Goal: Task Accomplishment & Management: Complete application form

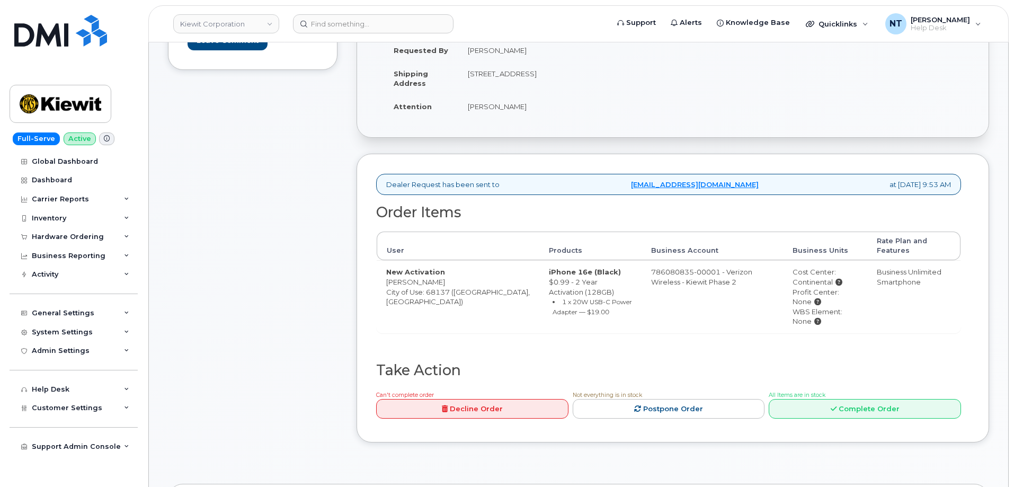
scroll to position [265, 0]
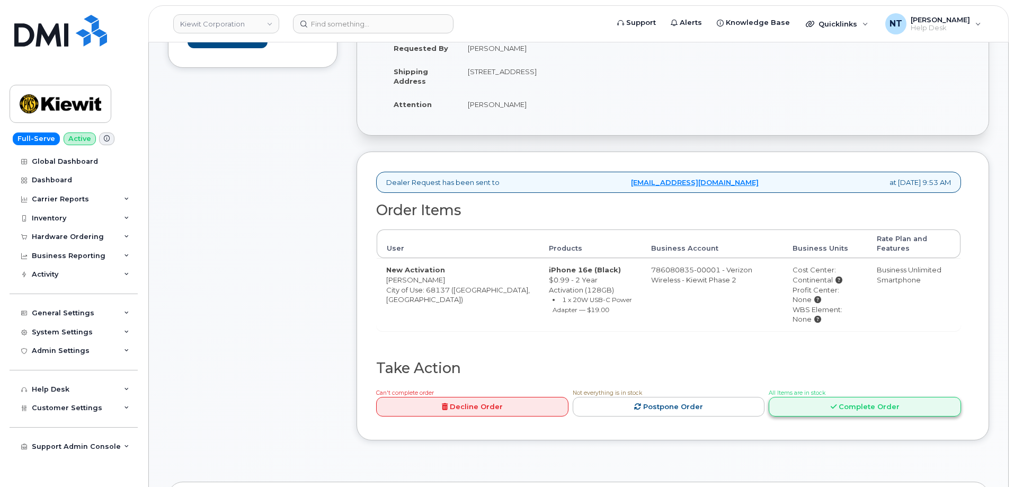
click at [835, 403] on icon at bounding box center [833, 406] width 6 height 7
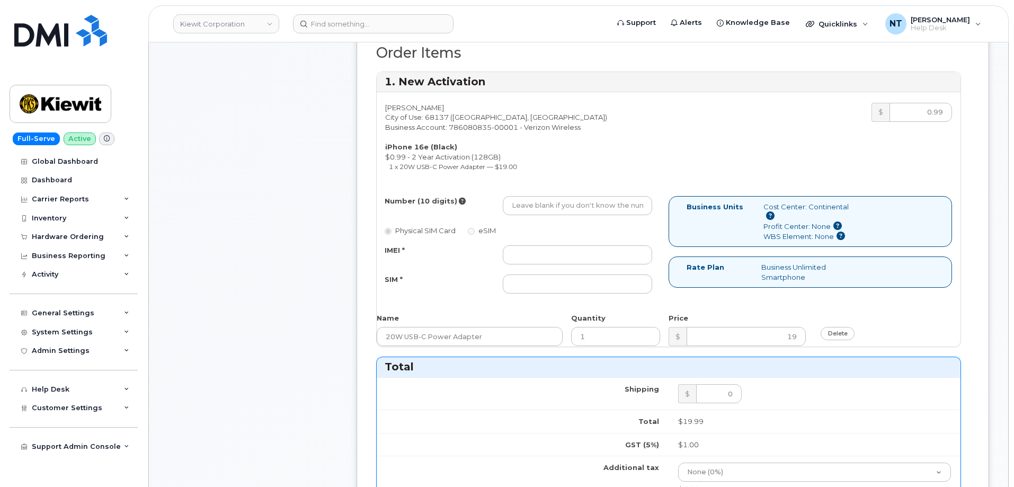
scroll to position [424, 0]
click at [576, 207] on input "Number (10 digits)" at bounding box center [577, 204] width 149 height 19
paste input "402-957-7576"
click at [546, 206] on input "402-957-7576" at bounding box center [577, 204] width 149 height 19
drag, startPoint x: 526, startPoint y: 206, endPoint x: 540, endPoint y: 207, distance: 13.8
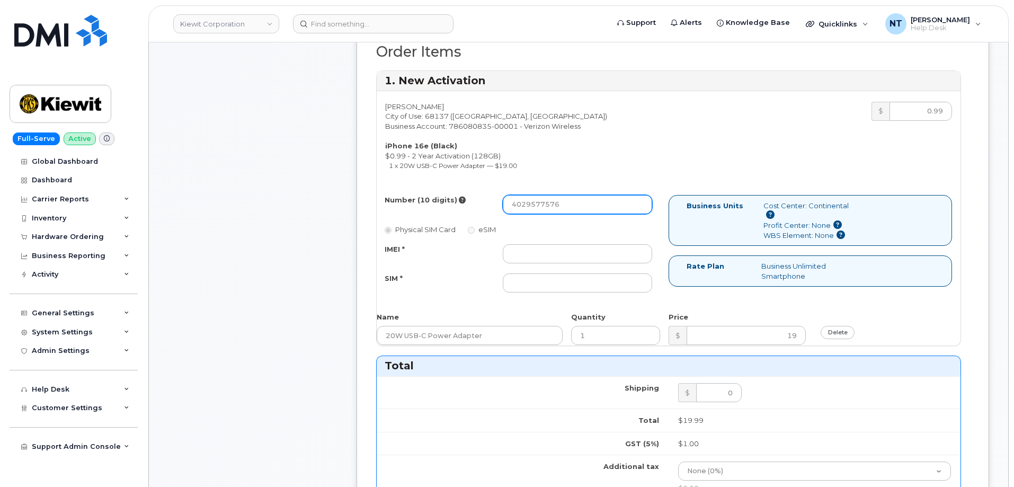
click at [540, 207] on input "4029577576" at bounding box center [577, 204] width 149 height 19
type input "4029577576"
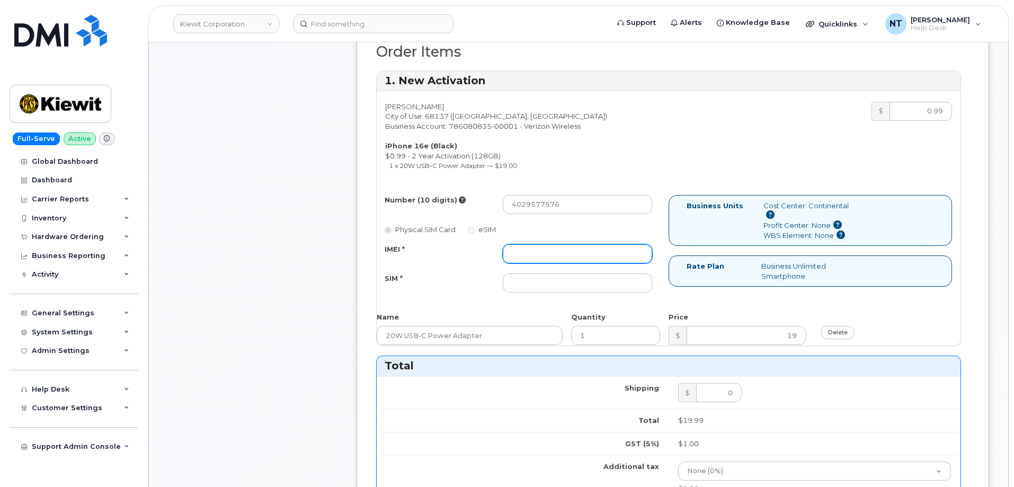
click at [547, 255] on input "IMEI *" at bounding box center [577, 253] width 149 height 19
paste input "355852811728968"
type input "355852811728968"
click at [573, 288] on input "SIM *" at bounding box center [577, 282] width 149 height 19
paste input "89043052010008889625010772885010"
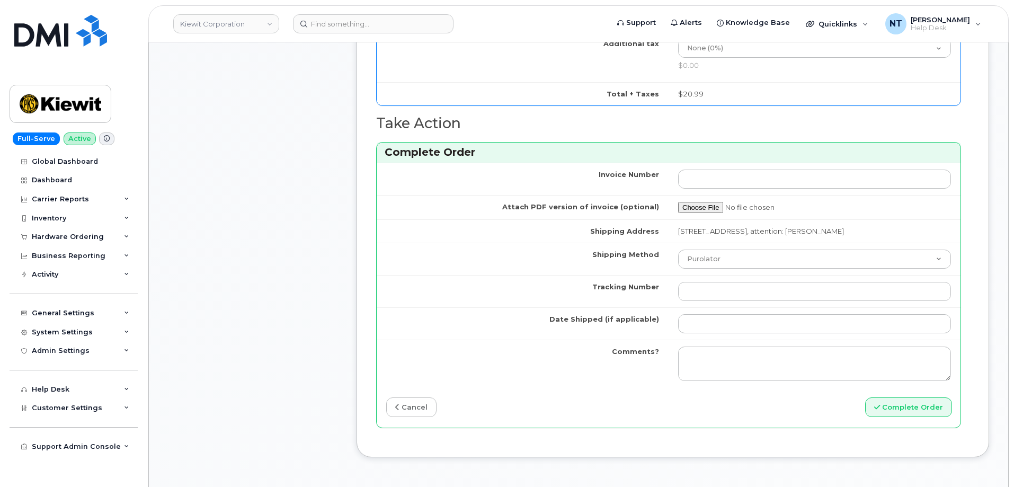
scroll to position [847, 0]
type input "89043052010008889625010772885010"
click at [739, 264] on select "Purolator UPS FedEx Canada Post Courier Other Drop Off Pick Up" at bounding box center [814, 257] width 273 height 19
select select "FedEx"
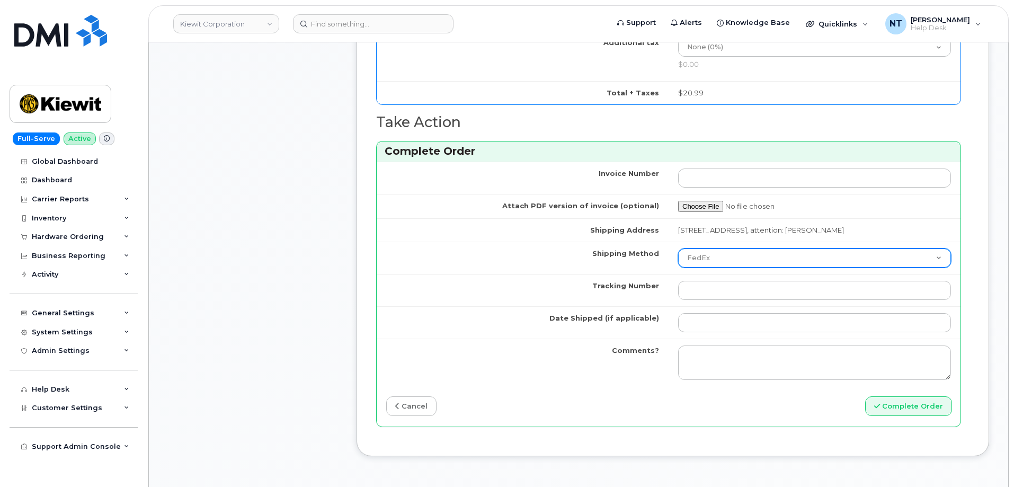
click at [678, 258] on select "Purolator UPS FedEx Canada Post Courier Other Drop Off Pick Up" at bounding box center [814, 257] width 273 height 19
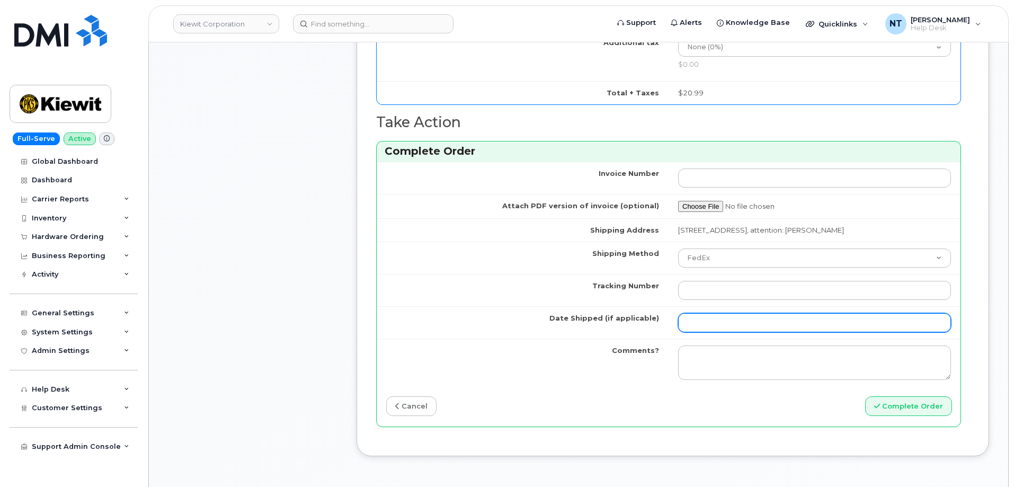
drag, startPoint x: 728, startPoint y: 332, endPoint x: 743, endPoint y: 330, distance: 14.9
click at [728, 332] on input "Date Shipped (if applicable)" at bounding box center [814, 322] width 273 height 19
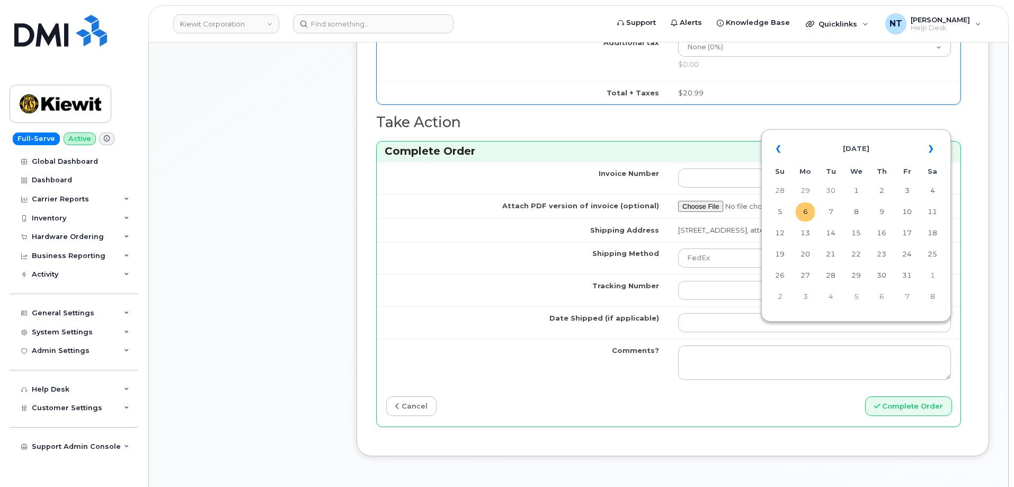
click at [807, 211] on td "6" at bounding box center [804, 211] width 19 height 19
type input "2025-10-06"
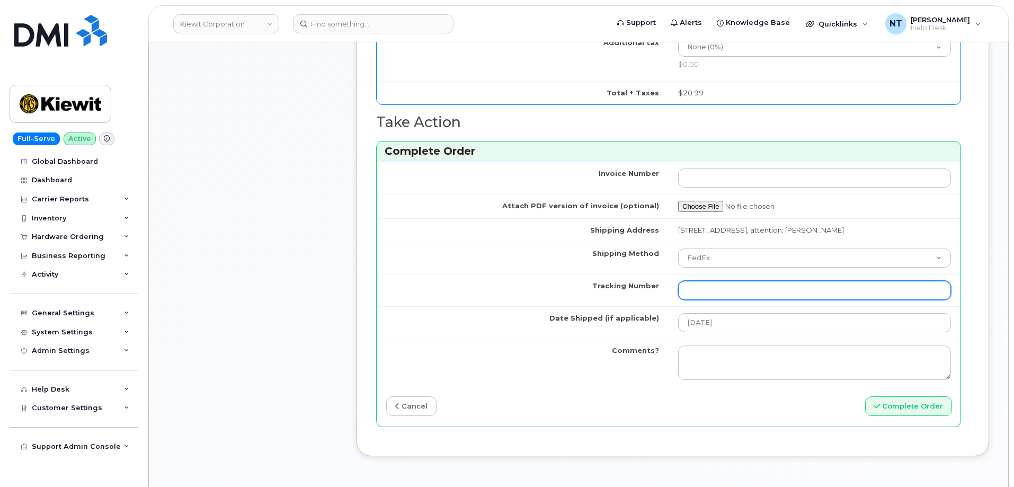
click at [715, 300] on input "Tracking Number" at bounding box center [814, 290] width 273 height 19
paste input "444401122770"
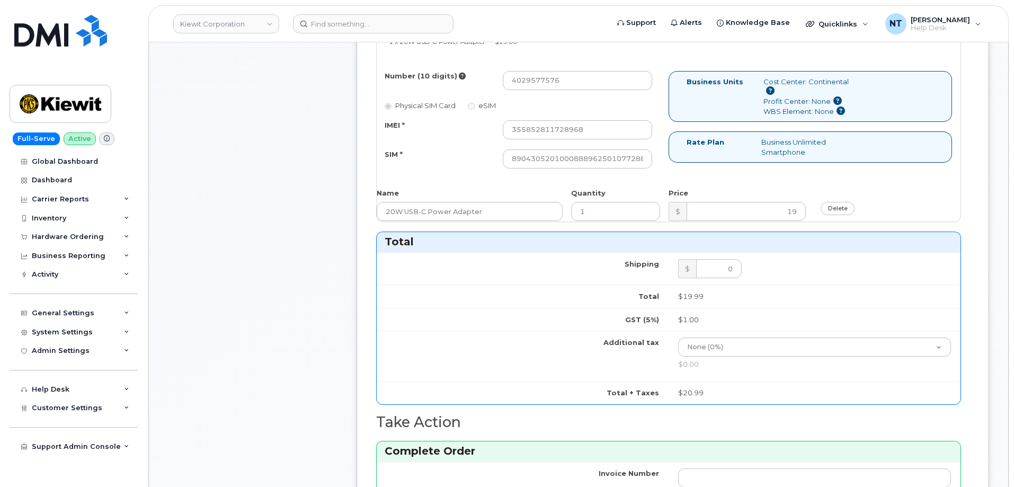
scroll to position [477, 0]
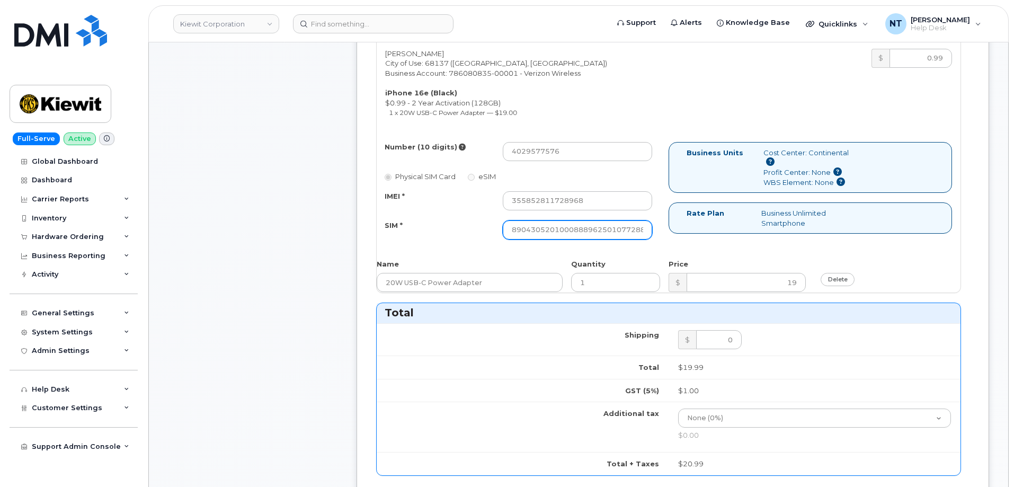
type input "444401122770"
drag, startPoint x: 596, startPoint y: 230, endPoint x: 656, endPoint y: 236, distance: 60.1
click at [656, 236] on div "89043052010008889625010772885010" at bounding box center [577, 229] width 165 height 19
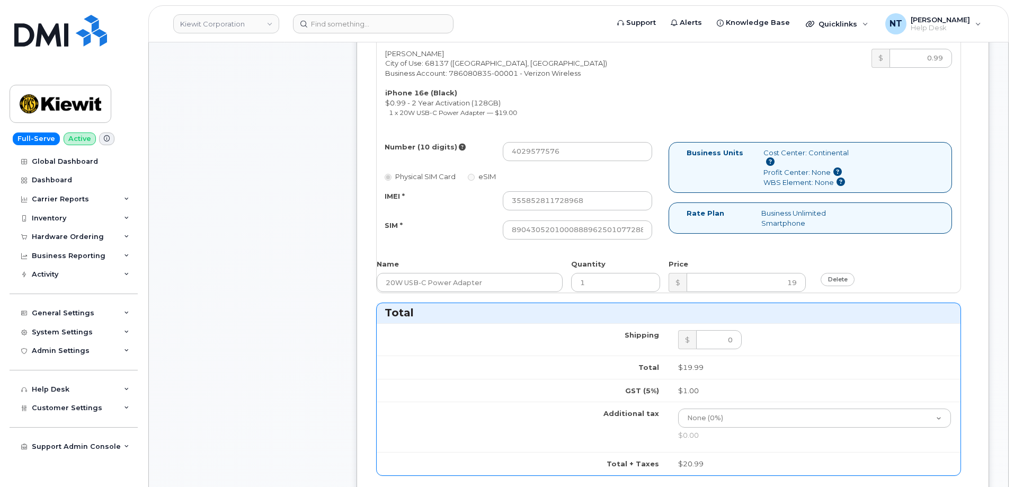
click at [290, 230] on div "Comments Leave Comment" at bounding box center [252, 285] width 169 height 1113
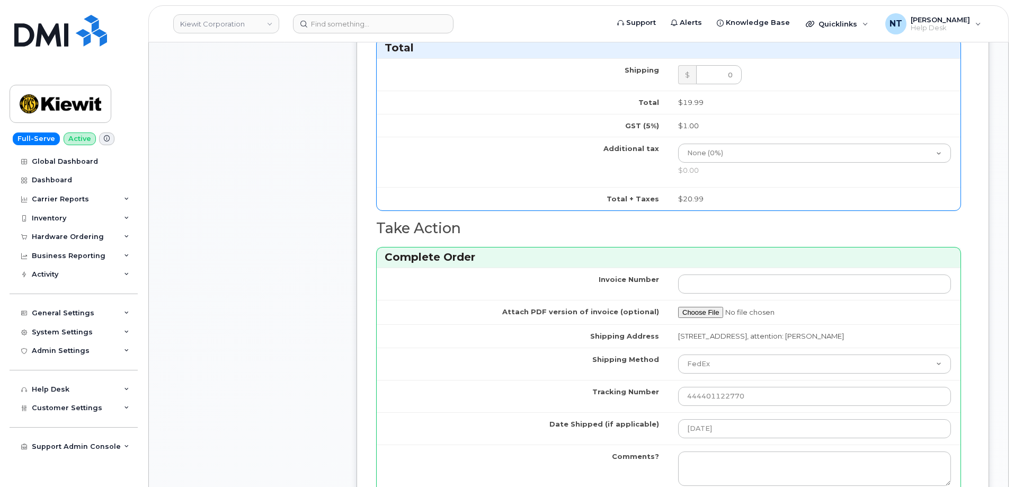
scroll to position [953, 0]
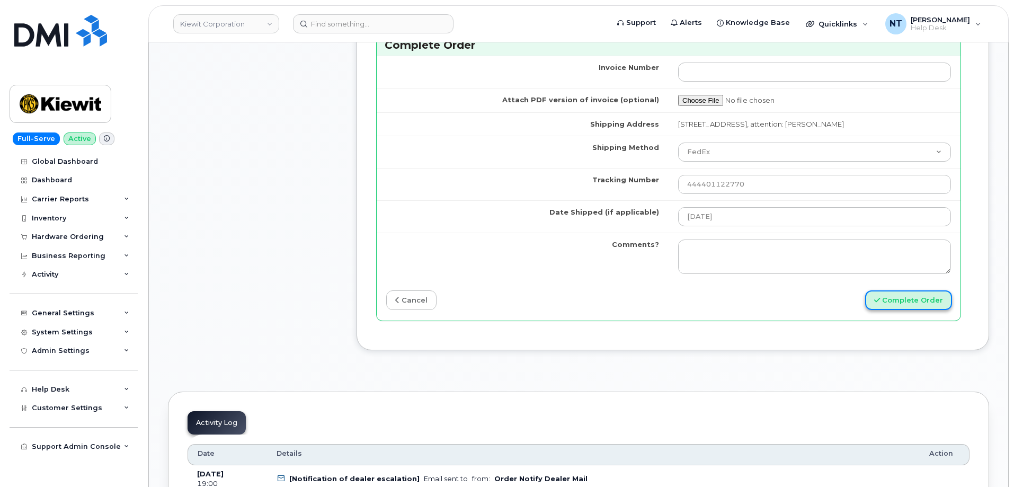
click at [919, 308] on button "Complete Order" at bounding box center [908, 300] width 87 height 20
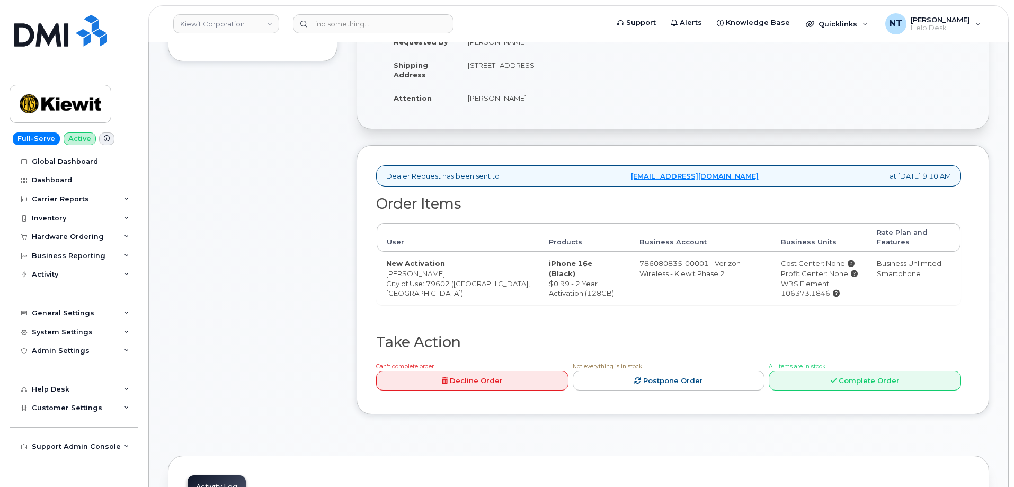
scroll to position [318, 0]
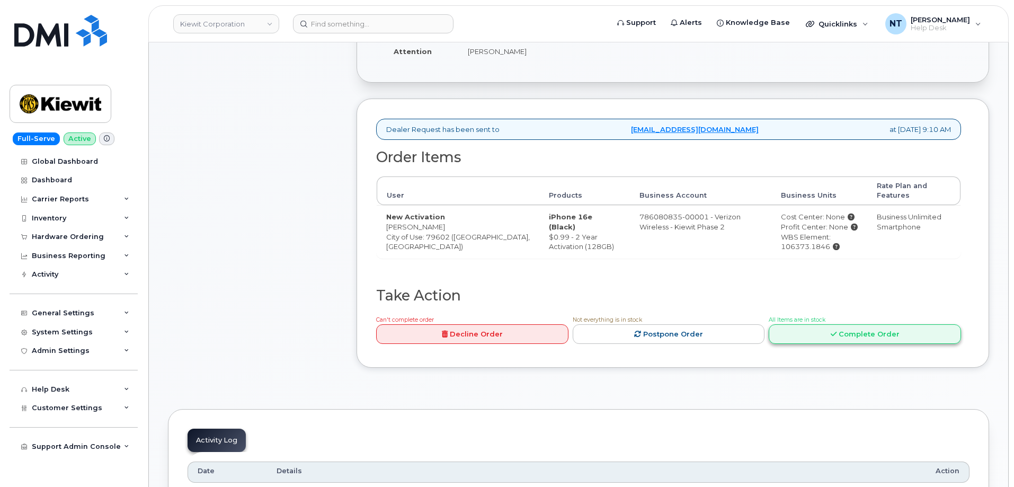
click at [854, 330] on link "Complete Order" at bounding box center [864, 334] width 192 height 20
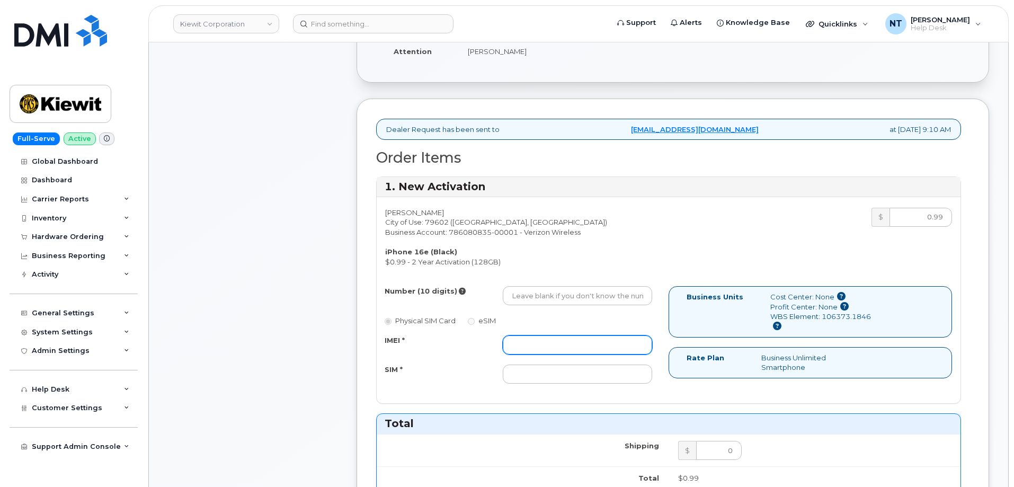
click at [553, 347] on input "IMEI *" at bounding box center [577, 344] width 149 height 19
paste input "354741557762128"
type input "354741557762128"
click at [564, 385] on div "Number (10 digits) Physical SIM Card eSIM IMEI * 354741557762128 SIM *" at bounding box center [523, 339] width 292 height 107
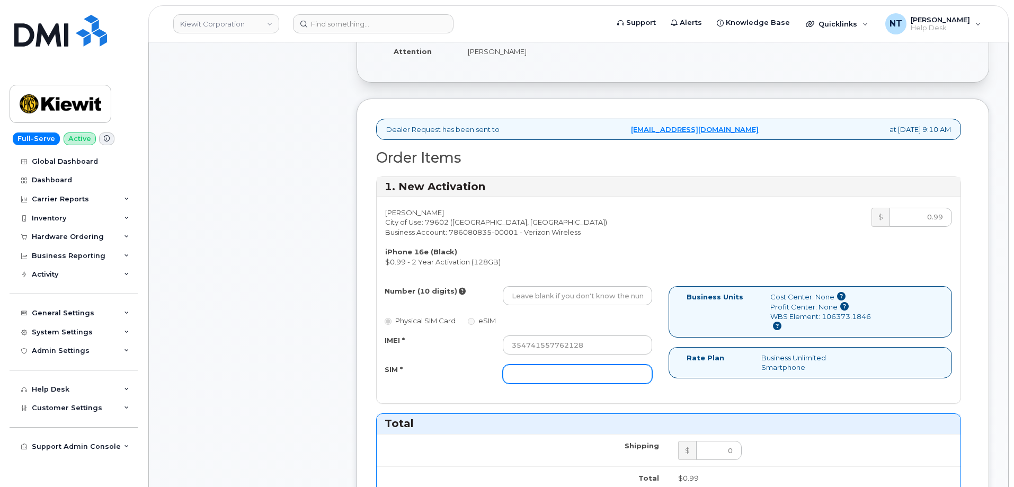
click at [562, 380] on input "SIM *" at bounding box center [577, 373] width 149 height 19
paste input "89043052010008889625001643607402"
type input "89043052010008889625001643607402"
click at [559, 308] on div "Number (10 digits) Physical SIM Card eSIM IMEI * 354741557762128 SIM * 89043052…" at bounding box center [523, 339] width 292 height 107
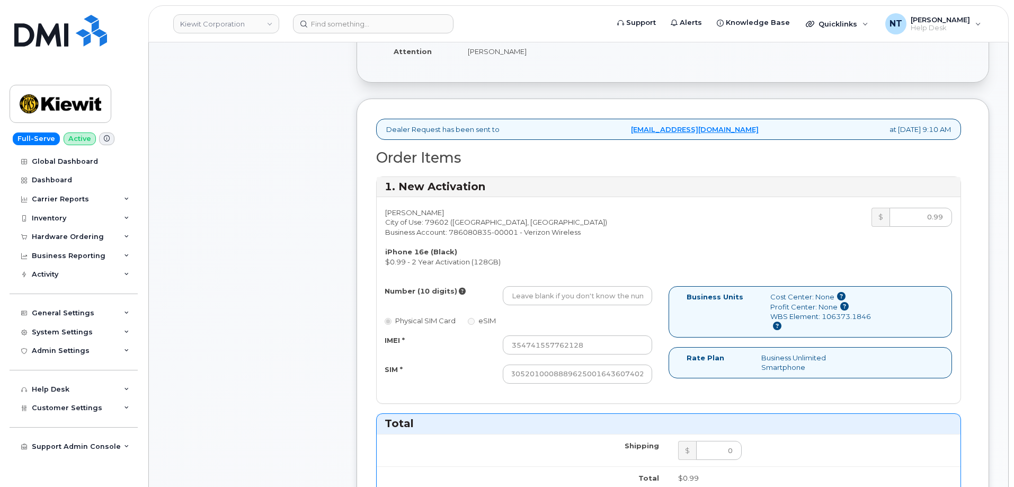
scroll to position [0, 0]
drag, startPoint x: 559, startPoint y: 301, endPoint x: 545, endPoint y: 284, distance: 21.8
click at [559, 301] on input "Number (10 digits)" at bounding box center [577, 295] width 149 height 19
click at [535, 303] on input "Number (10 digits)" at bounding box center [577, 295] width 149 height 19
paste input "325-627-8880"
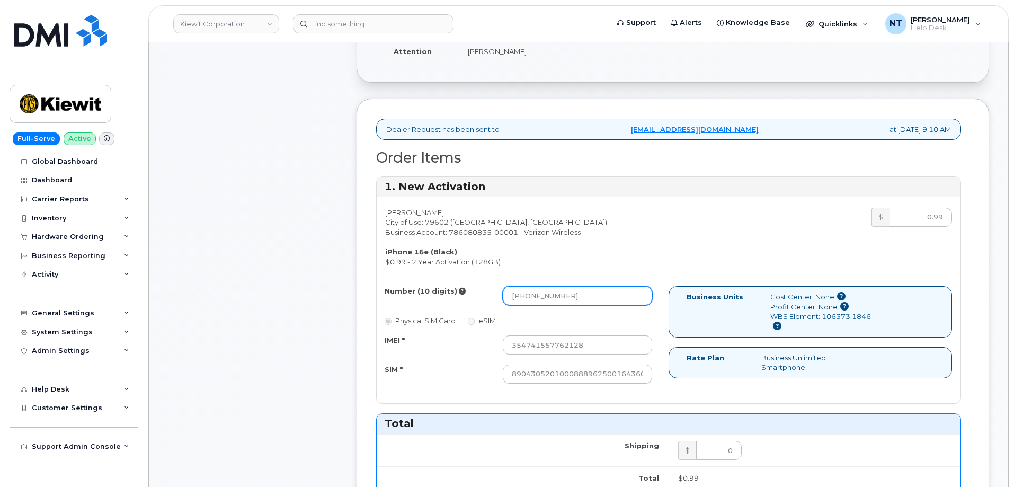
click at [546, 300] on input "325-627-8880" at bounding box center [577, 295] width 149 height 19
drag, startPoint x: 526, startPoint y: 297, endPoint x: 542, endPoint y: 299, distance: 16.0
click at [542, 299] on input "3256278880" at bounding box center [577, 295] width 149 height 19
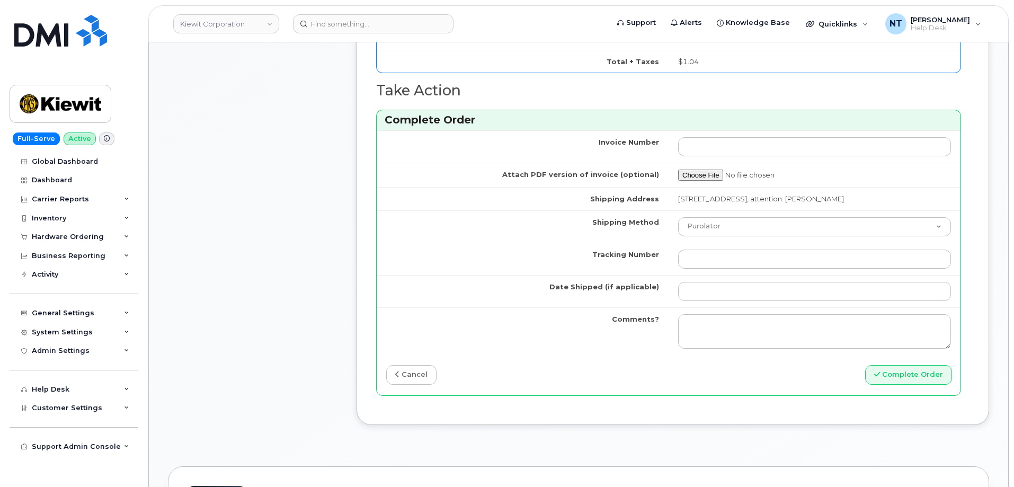
scroll to position [847, 0]
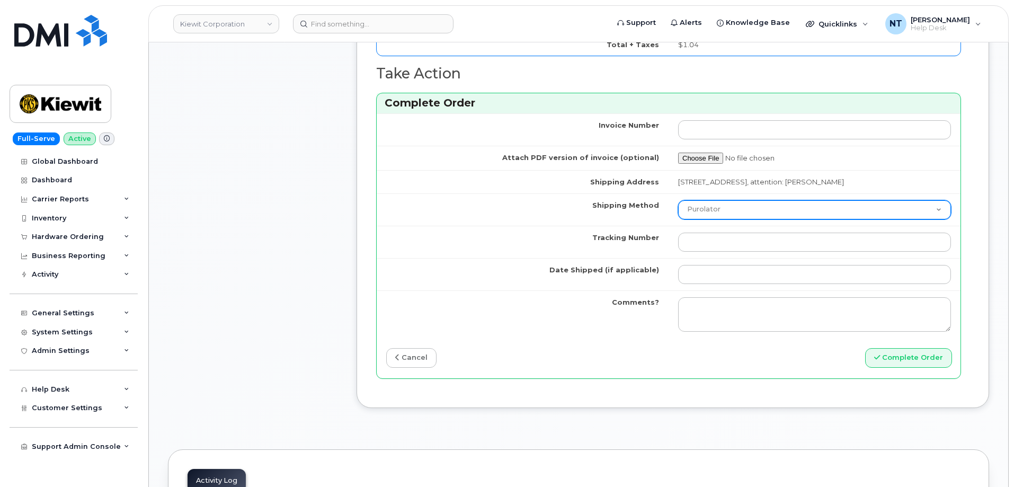
type input "3256278880"
click at [748, 219] on select "Purolator UPS FedEx Canada Post Courier Other Drop Off Pick Up" at bounding box center [814, 209] width 273 height 19
select select "FedEx"
click at [678, 210] on select "Purolator UPS FedEx Canada Post Courier Other Drop Off Pick Up" at bounding box center [814, 209] width 273 height 19
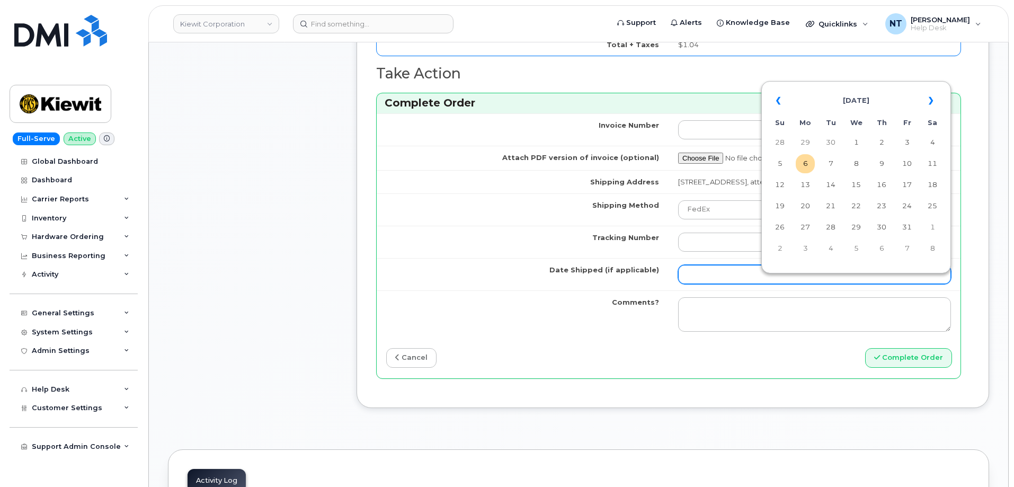
drag, startPoint x: 704, startPoint y: 287, endPoint x: 716, endPoint y: 280, distance: 13.3
click at [704, 284] on input "Date Shipped (if applicable)" at bounding box center [814, 274] width 273 height 19
drag, startPoint x: 803, startPoint y: 163, endPoint x: 794, endPoint y: 171, distance: 12.4
click at [803, 163] on td "6" at bounding box center [804, 163] width 19 height 19
type input "2025-10-06"
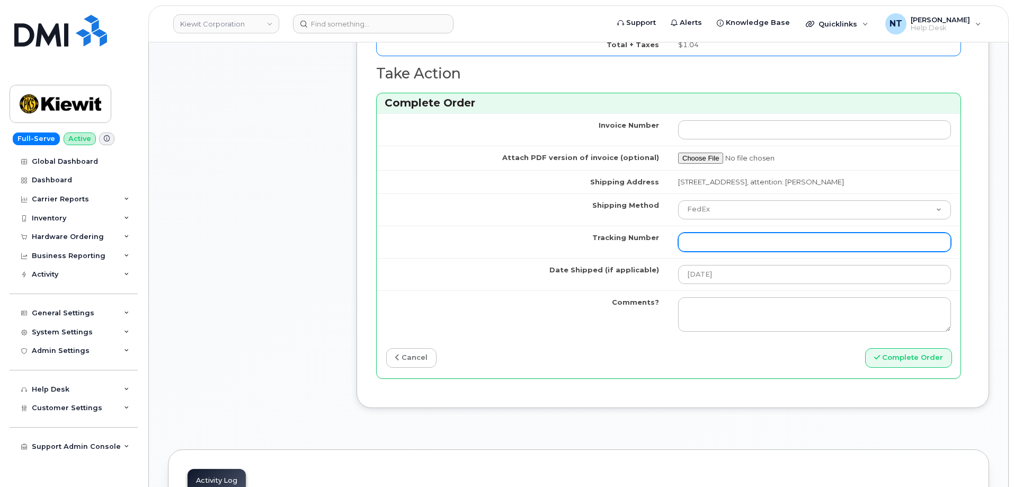
click at [712, 252] on input "Tracking Number" at bounding box center [814, 242] width 273 height 19
paste input "444401122781"
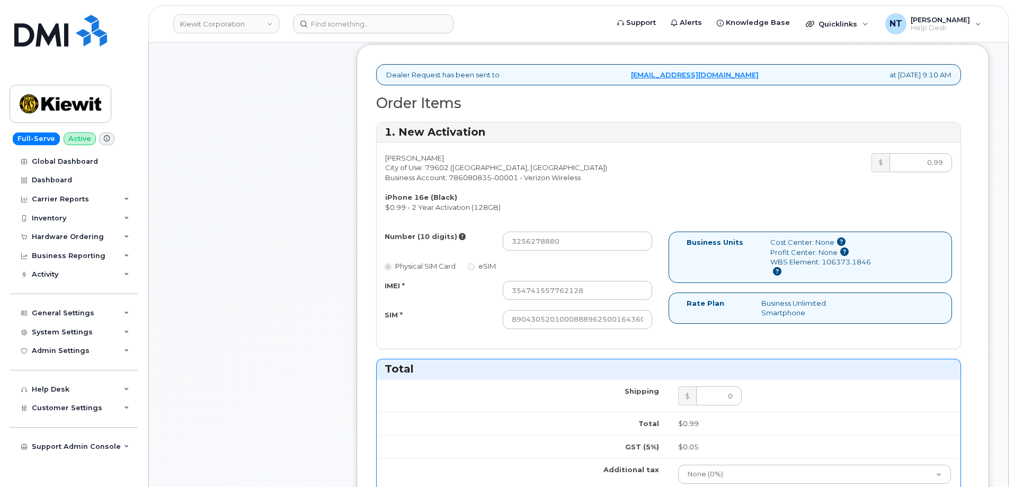
scroll to position [318, 0]
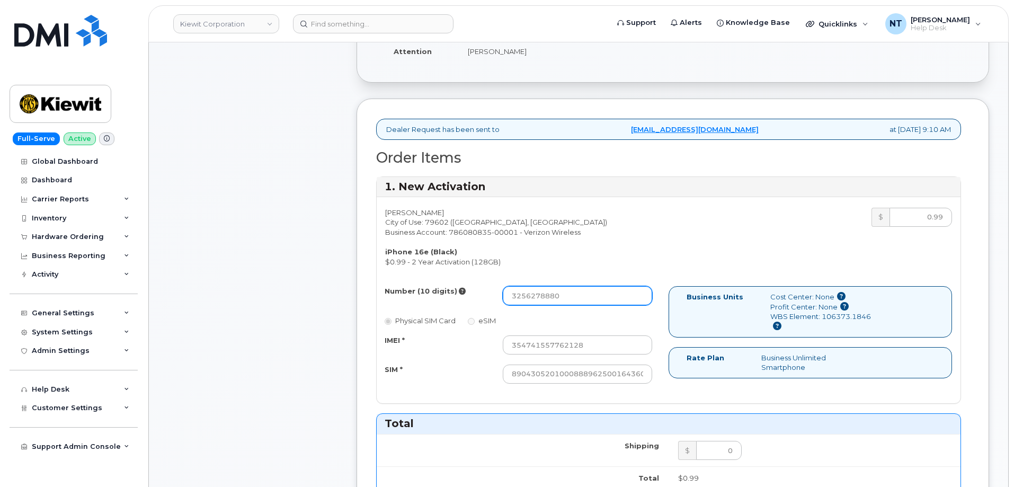
type input "444401122781"
drag, startPoint x: 527, startPoint y: 297, endPoint x: 559, endPoint y: 301, distance: 32.0
click at [559, 301] on input "3256278880" at bounding box center [577, 295] width 149 height 19
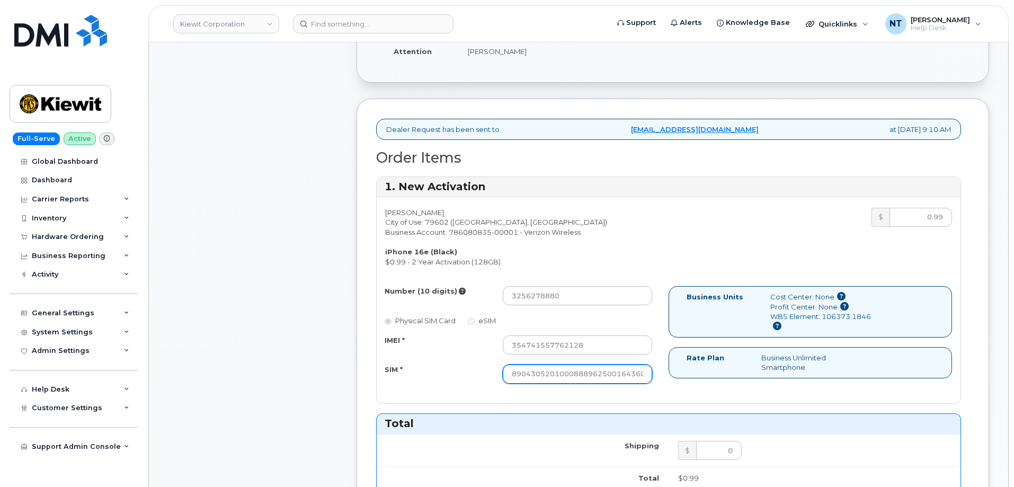
scroll to position [0, 21]
drag, startPoint x: 589, startPoint y: 380, endPoint x: 683, endPoint y: 383, distance: 93.8
click at [683, 383] on div "Number (10 digits) 3256278880 Physical SIM Card eSIM IMEI * 354741557762128 SIM…" at bounding box center [669, 339] width 584 height 107
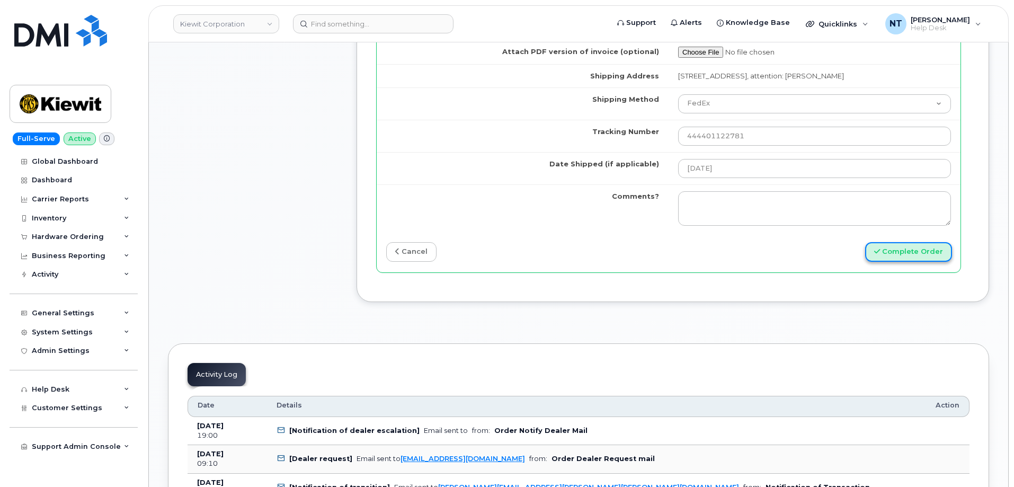
scroll to position [0, 0]
click at [887, 262] on button "Complete Order" at bounding box center [908, 252] width 87 height 20
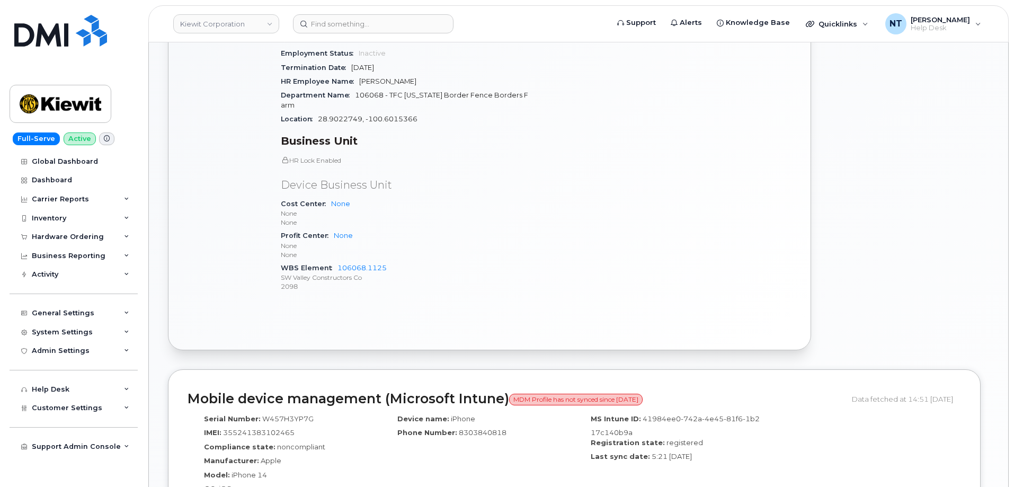
scroll to position [530, 0]
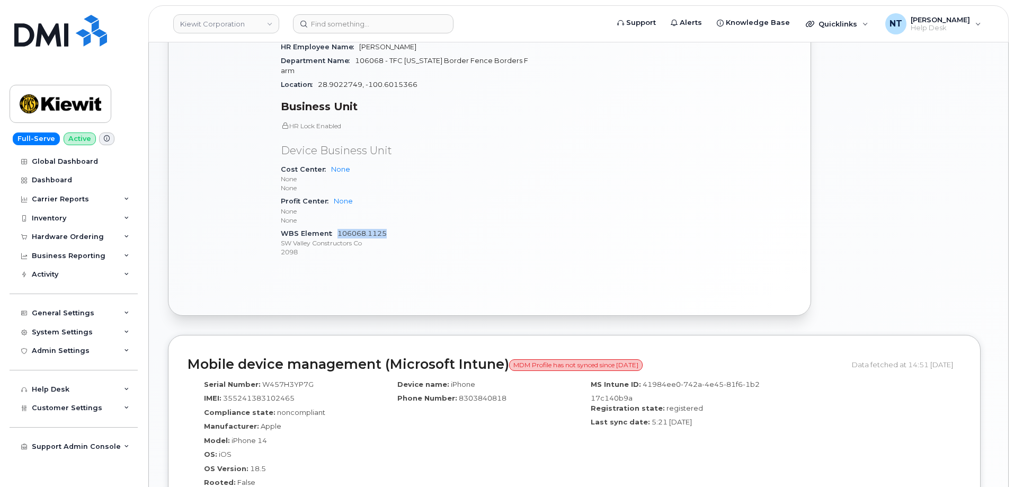
drag, startPoint x: 388, startPoint y: 212, endPoint x: 337, endPoint y: 213, distance: 50.9
click at [337, 227] on div "WBS Element 106068.1125 SW Valley Constructors Co 2098" at bounding box center [405, 243] width 249 height 32
copy link "106068.1125"
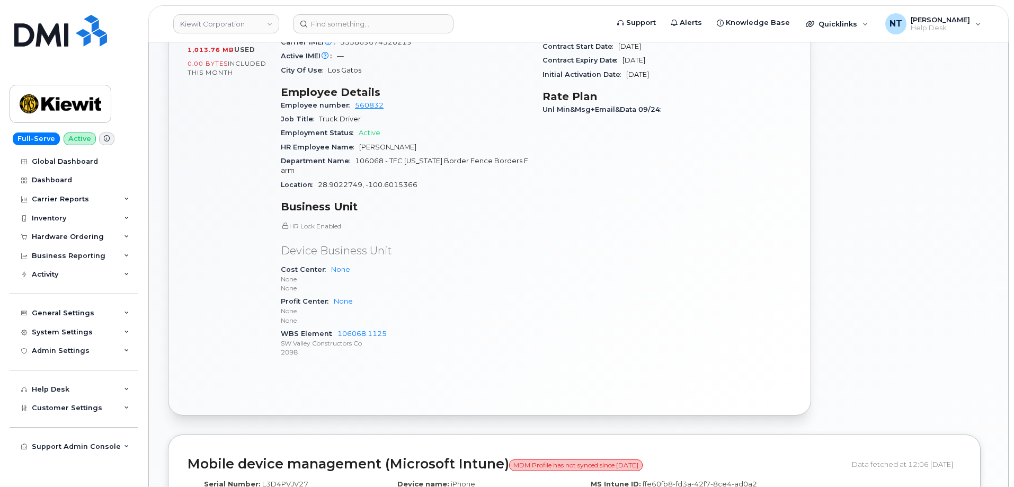
scroll to position [424, 0]
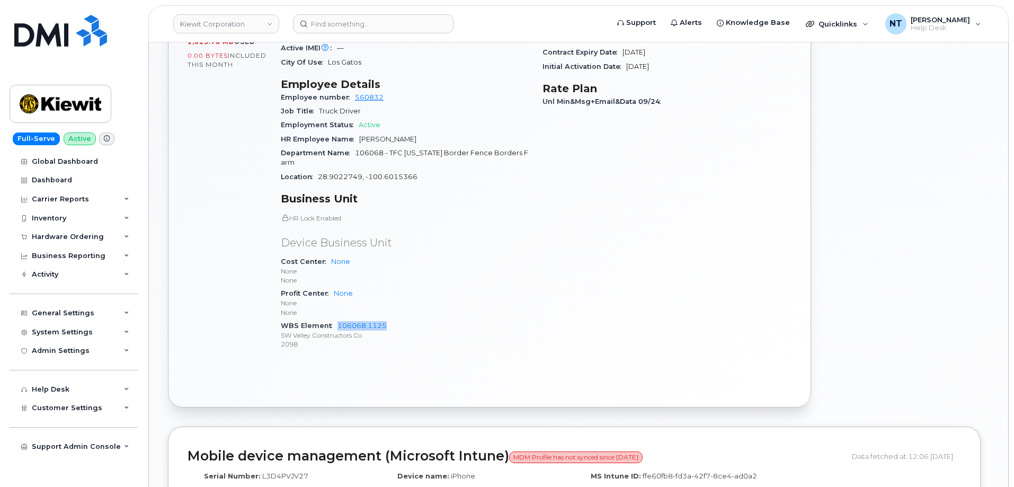
drag, startPoint x: 380, startPoint y: 307, endPoint x: 333, endPoint y: 307, distance: 46.6
click at [333, 319] on div "WBS Element 106068.1125 SW Valley Constructors Co 2098" at bounding box center [405, 335] width 249 height 32
copy link "106068.1125"
